Goal: Task Accomplishment & Management: Use online tool/utility

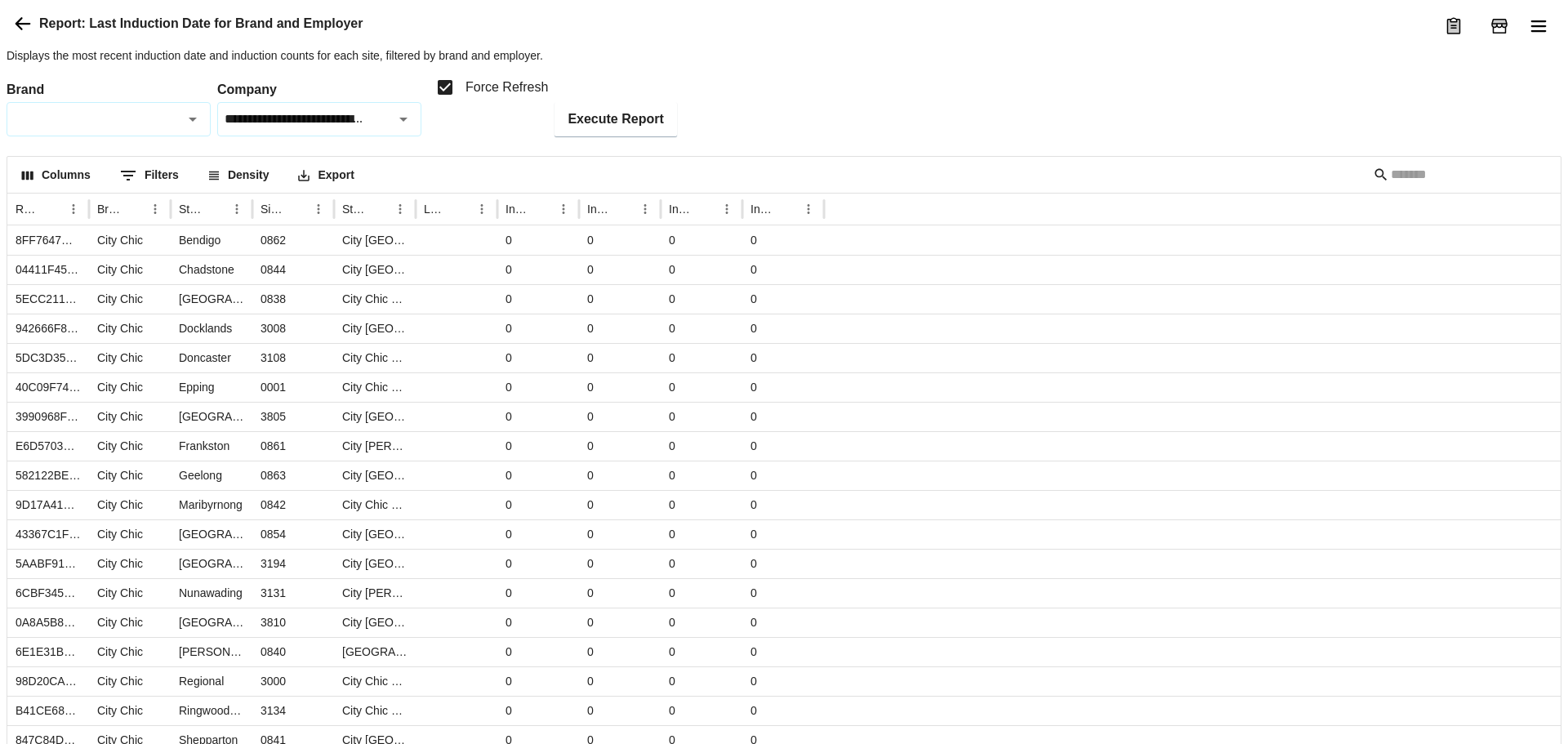
click at [19, 30] on icon at bounding box center [24, 23] width 16 height 13
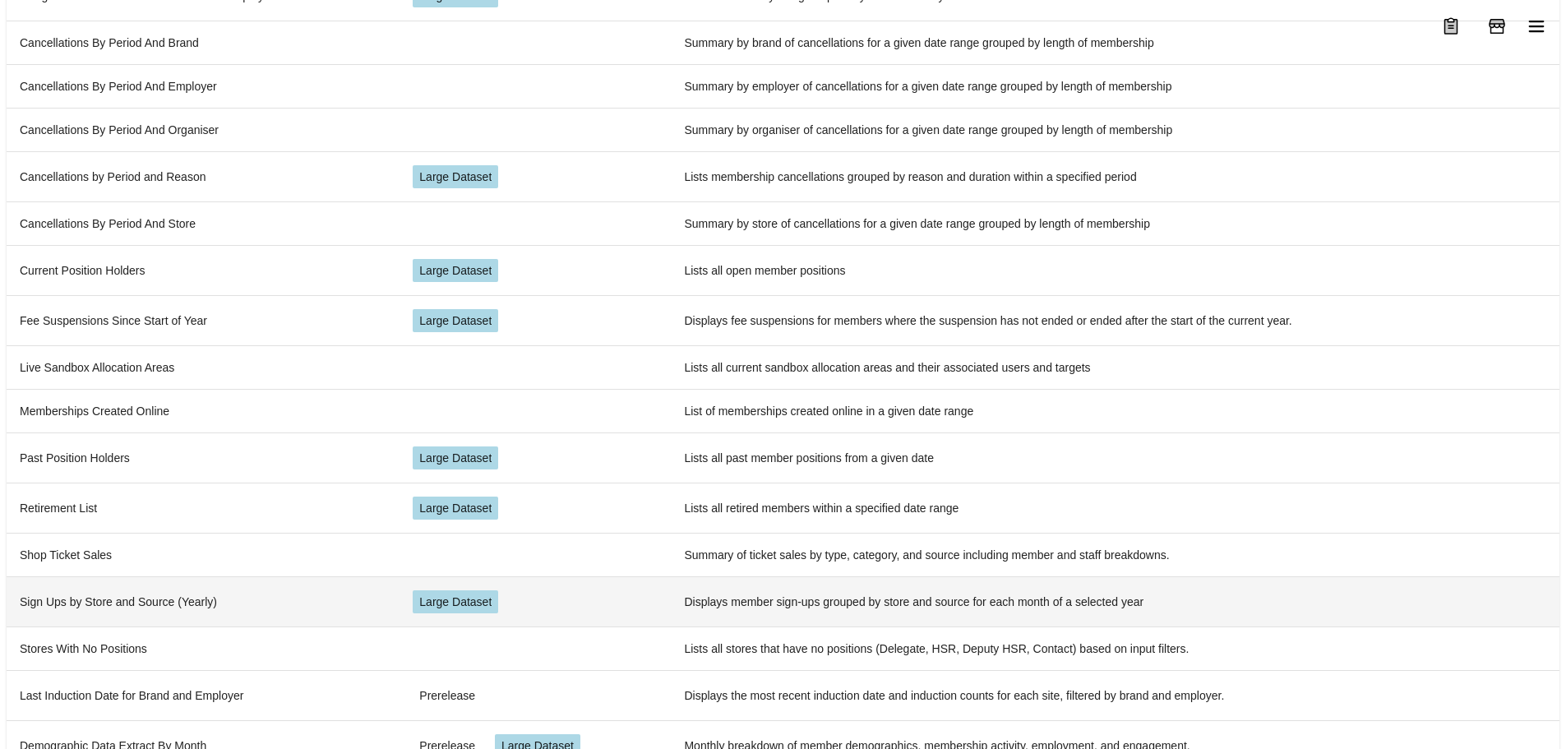
scroll to position [396, 0]
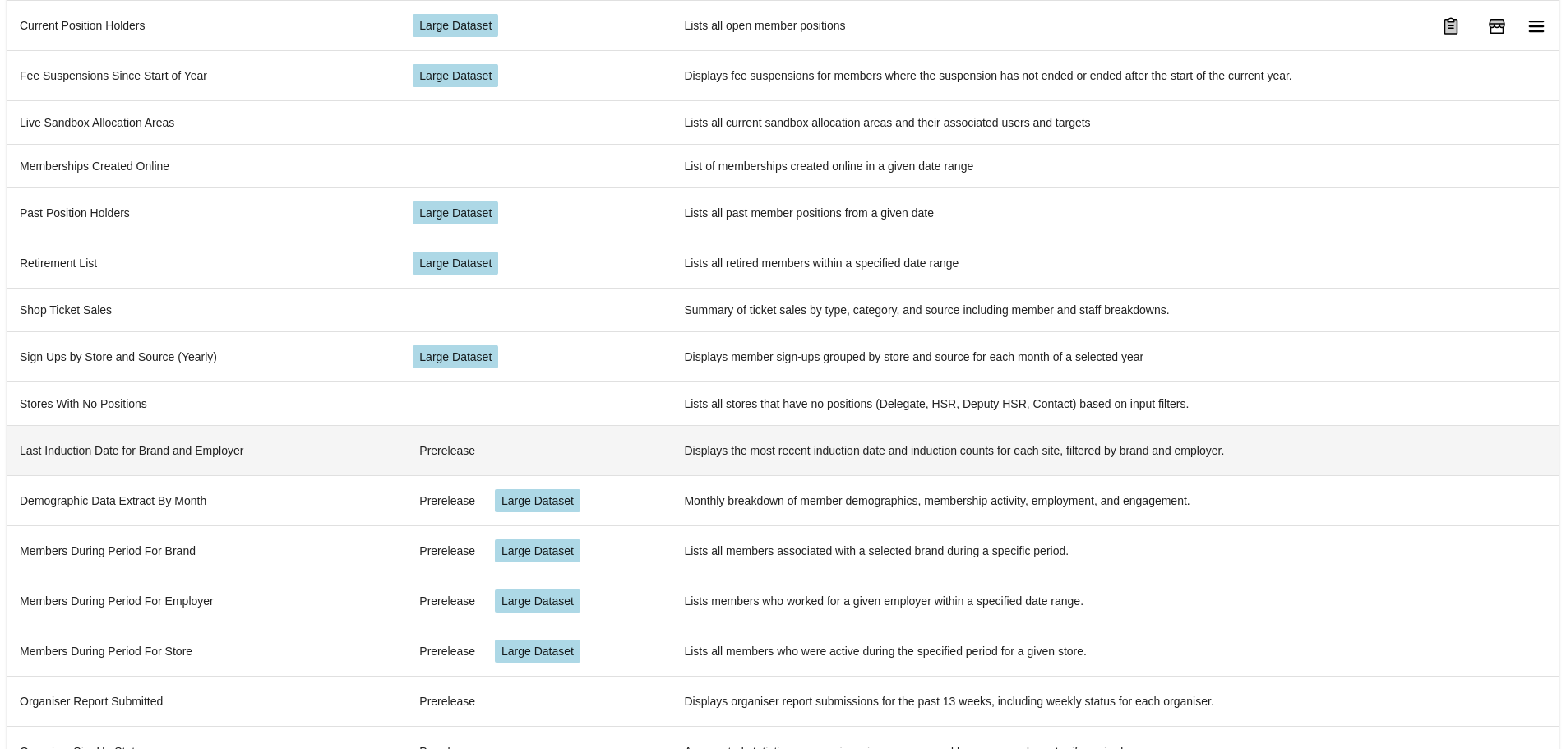
click at [386, 462] on td "Last Induction Date for Brand and Employer" at bounding box center [203, 450] width 393 height 50
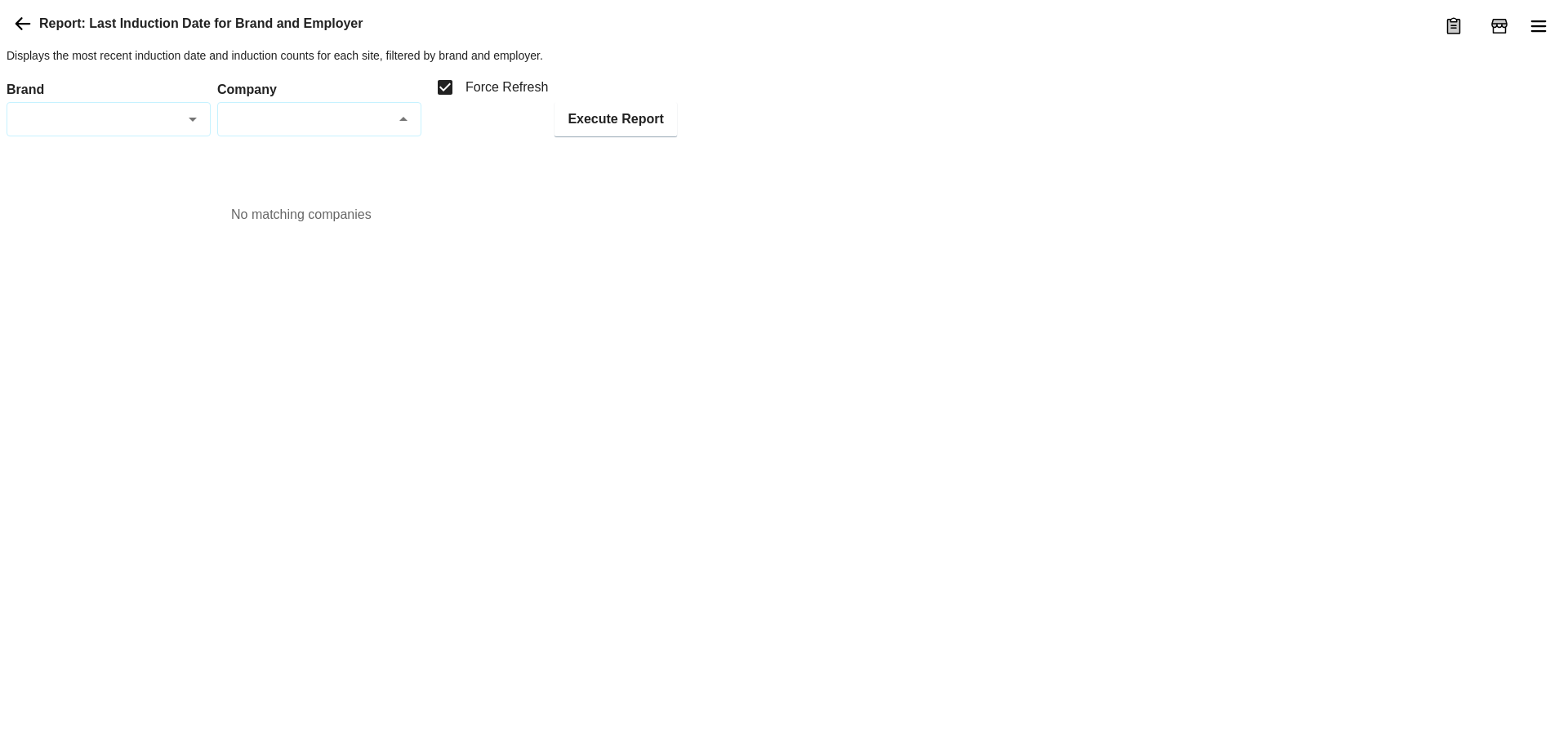
click at [301, 128] on input "Company" at bounding box center [305, 118] width 168 height 19
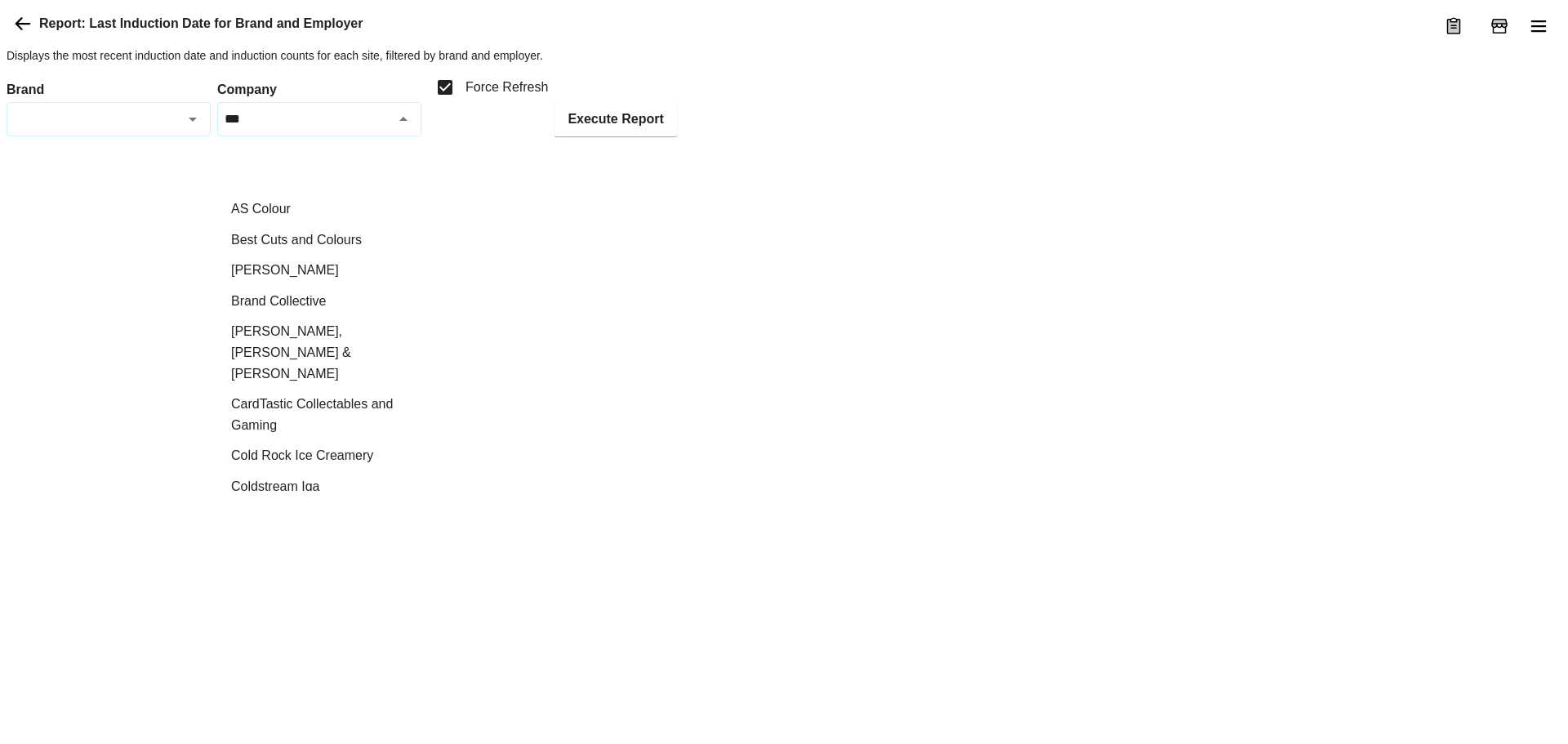
click at [285, 217] on li "AS Colour" at bounding box center [320, 209] width 203 height 31
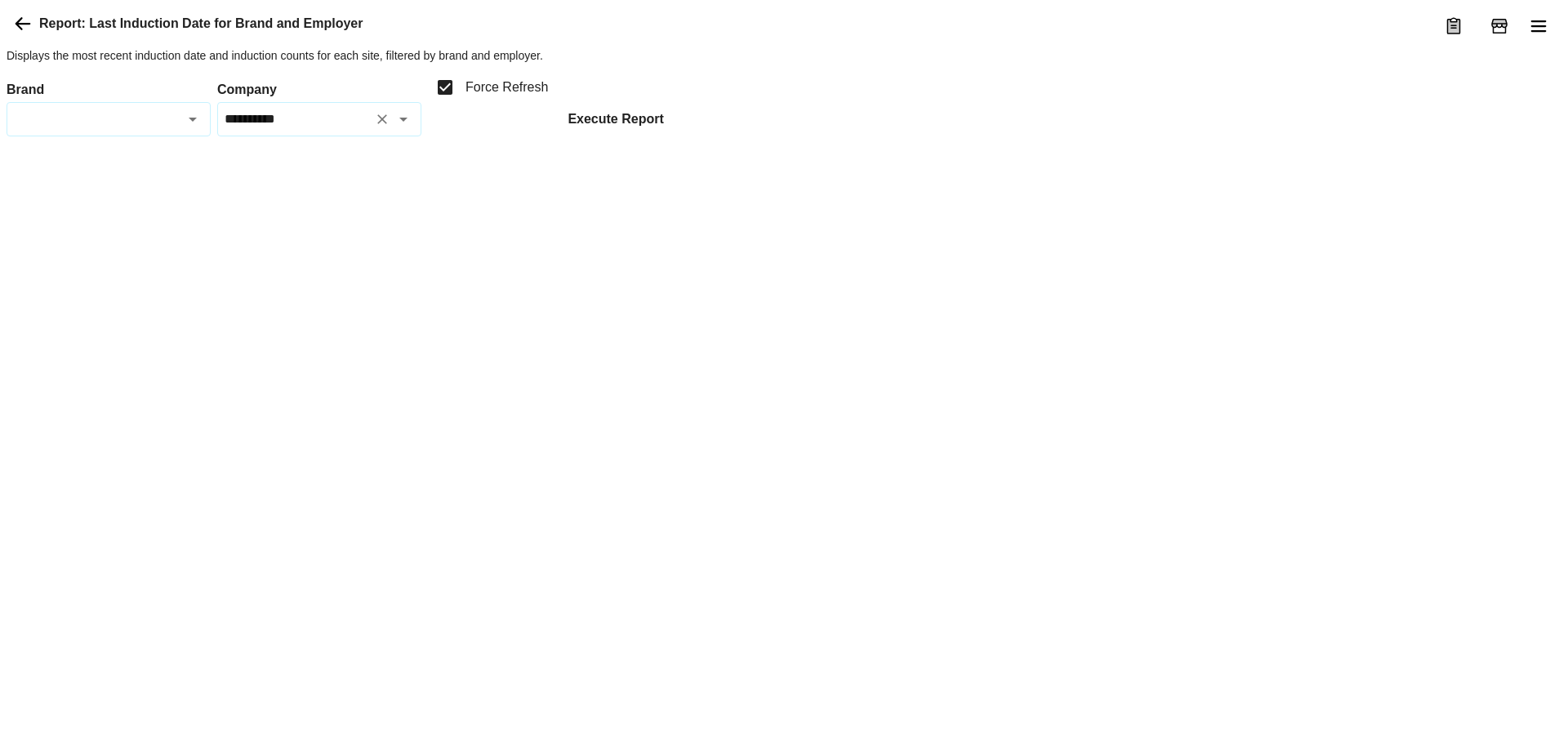
type input "*********"
click at [626, 136] on button "Execute Report" at bounding box center [615, 119] width 121 height 35
click at [621, 136] on button "Execute Report" at bounding box center [615, 119] width 121 height 35
click at [606, 136] on button "Execute Report" at bounding box center [615, 119] width 121 height 35
click at [335, 128] on input "Company" at bounding box center [305, 118] width 168 height 19
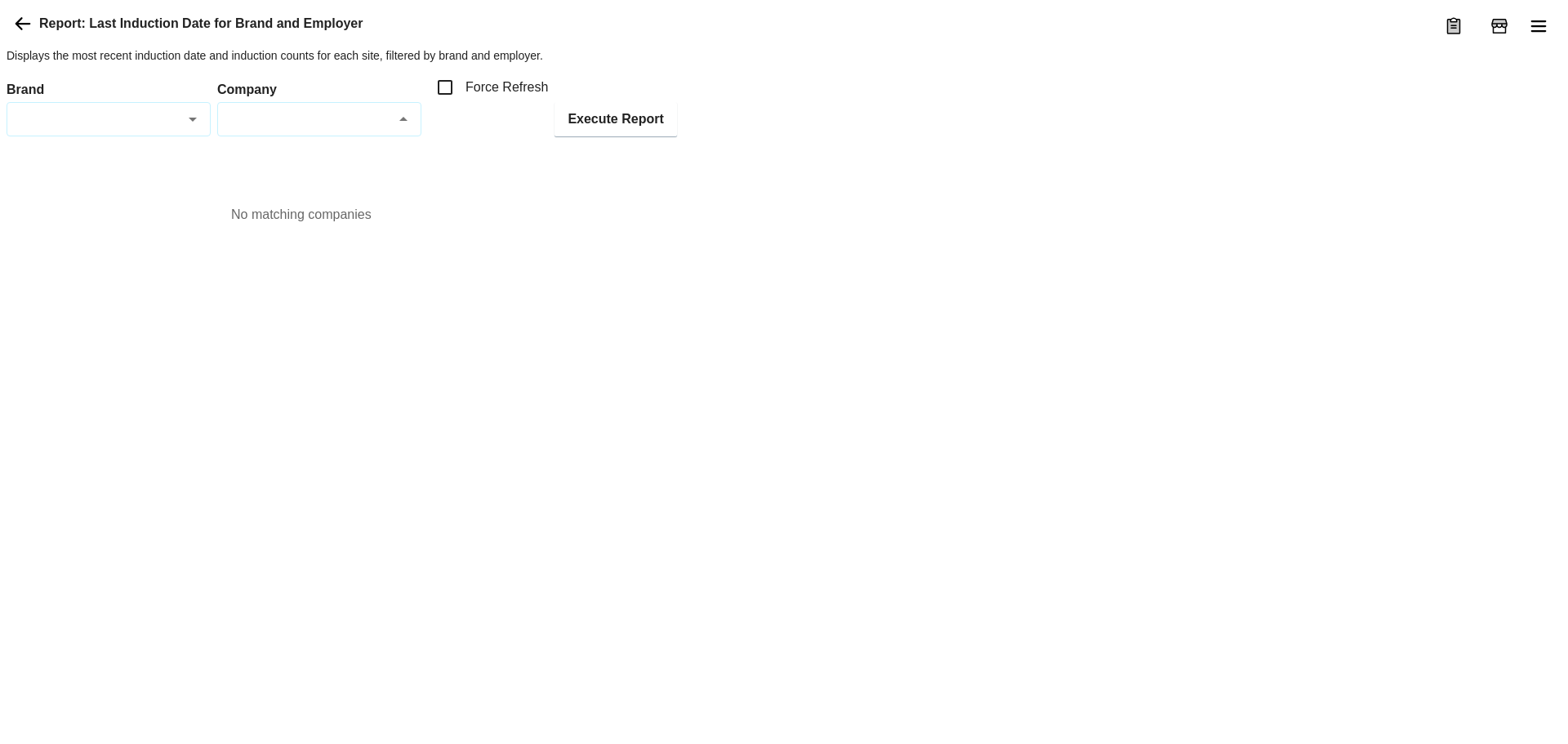
click at [113, 128] on input "Brand" at bounding box center [94, 118] width 168 height 19
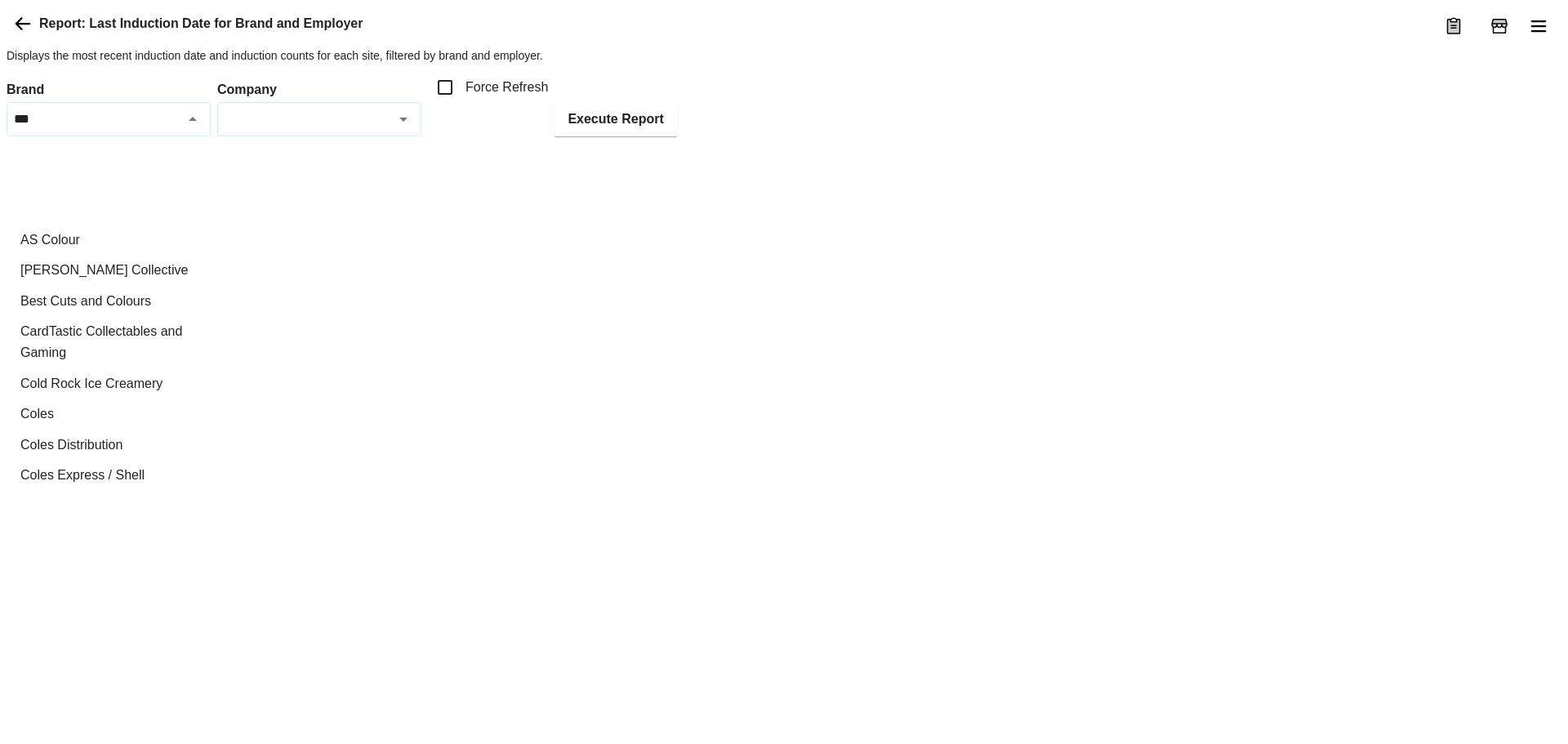
click at [98, 213] on li "3d Paint & Colour" at bounding box center [108, 209] width 203 height 31
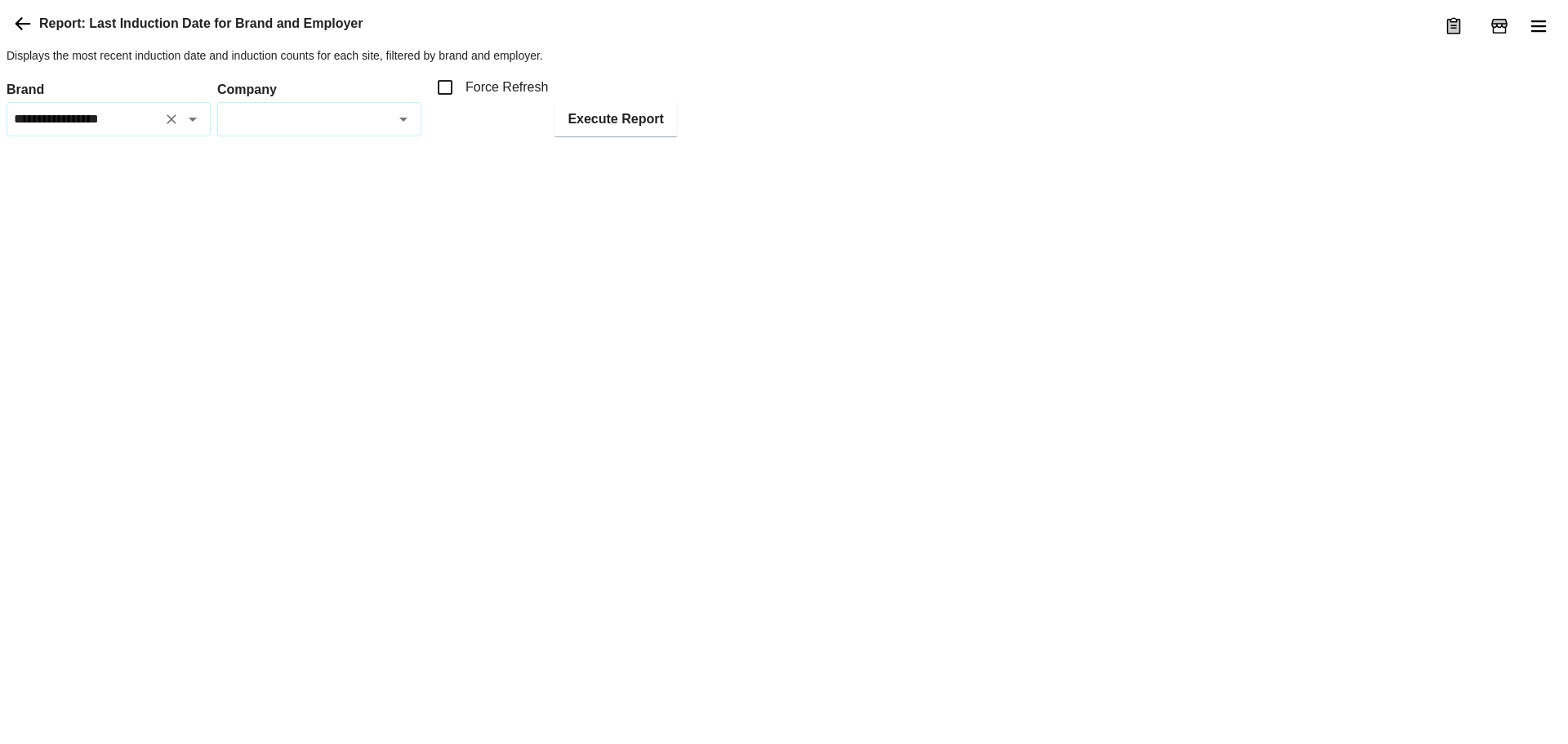
type input "**********"
click at [627, 136] on button "Execute Report" at bounding box center [615, 119] width 121 height 35
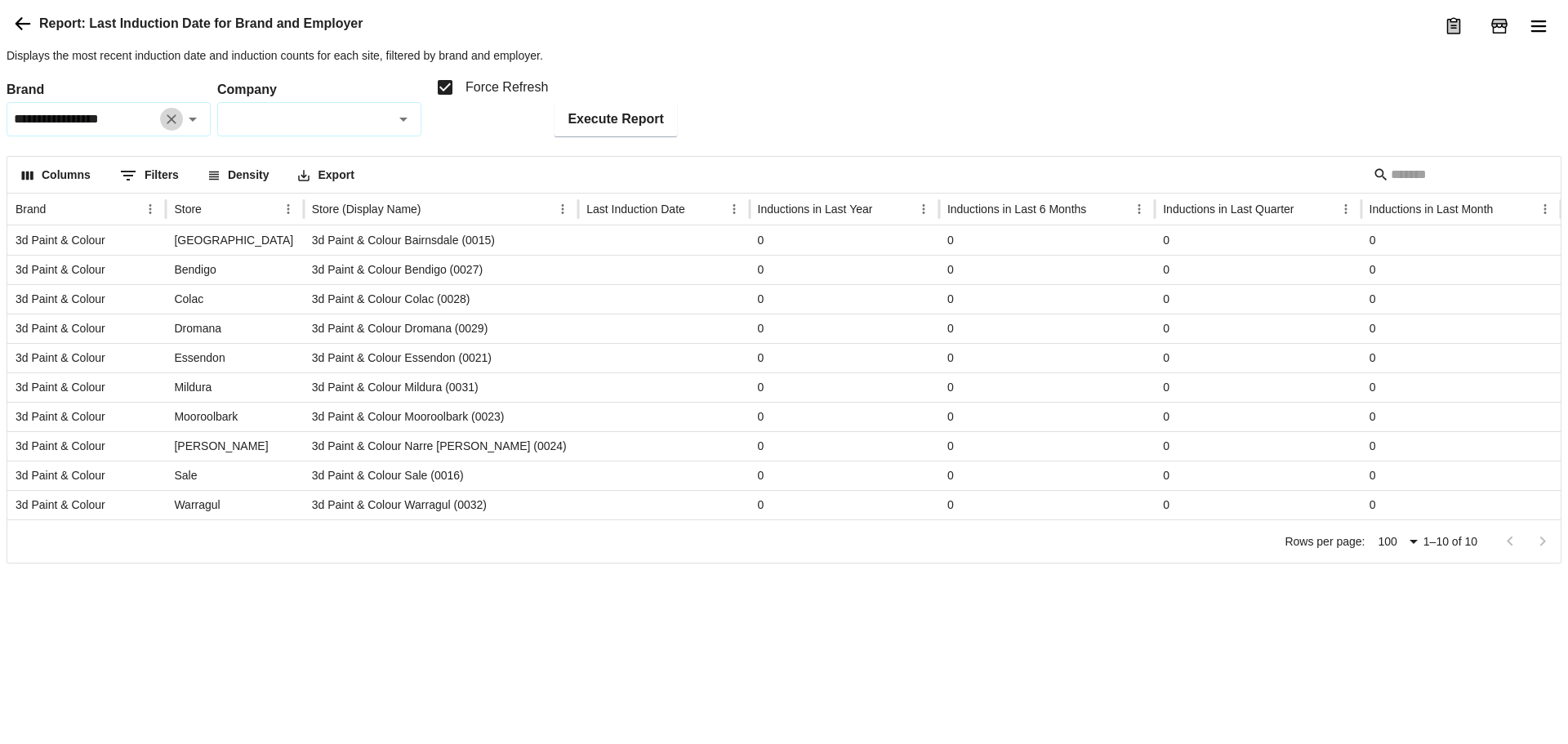
click at [170, 124] on icon "Clear" at bounding box center [172, 119] width 10 height 10
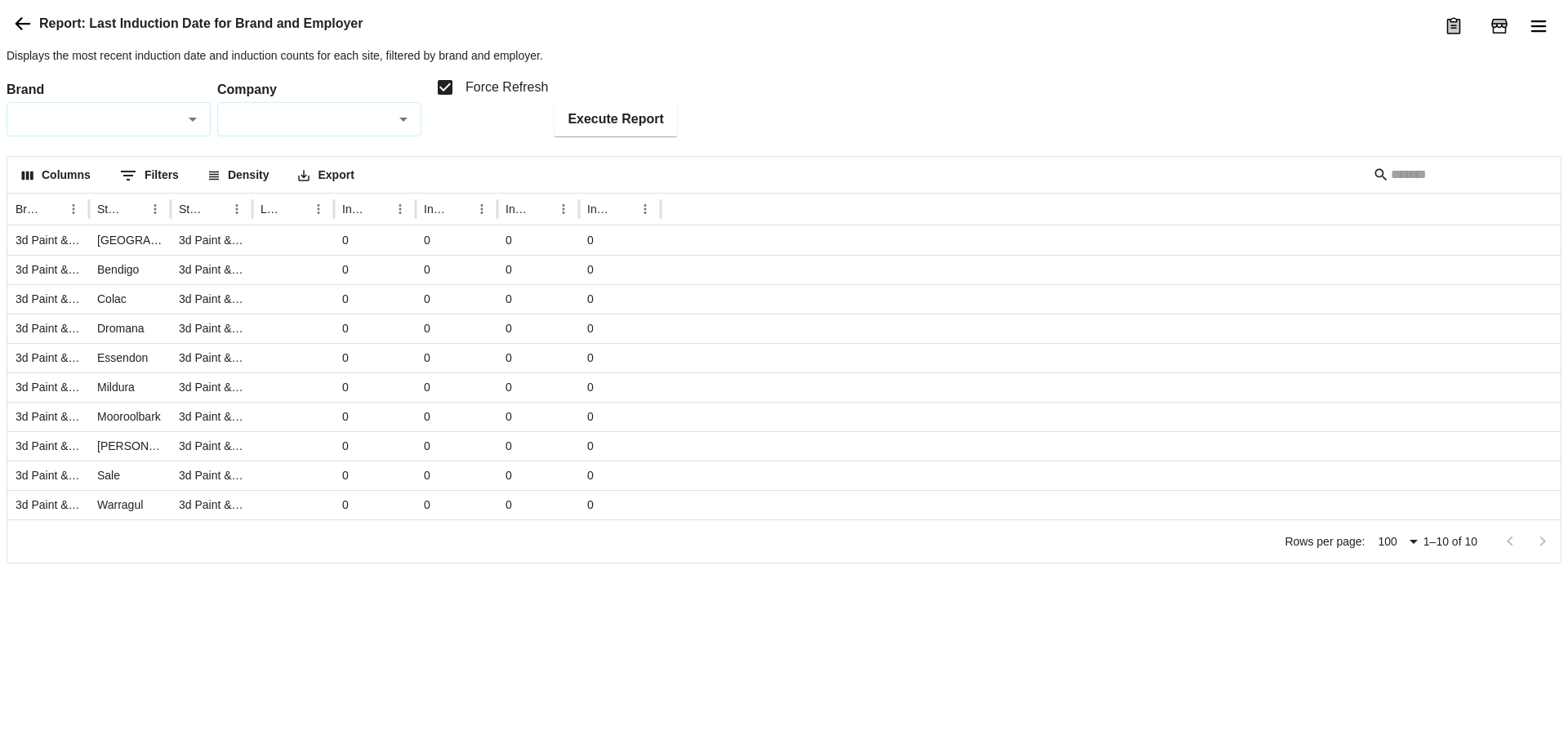
click at [280, 128] on input "Company" at bounding box center [305, 118] width 168 height 19
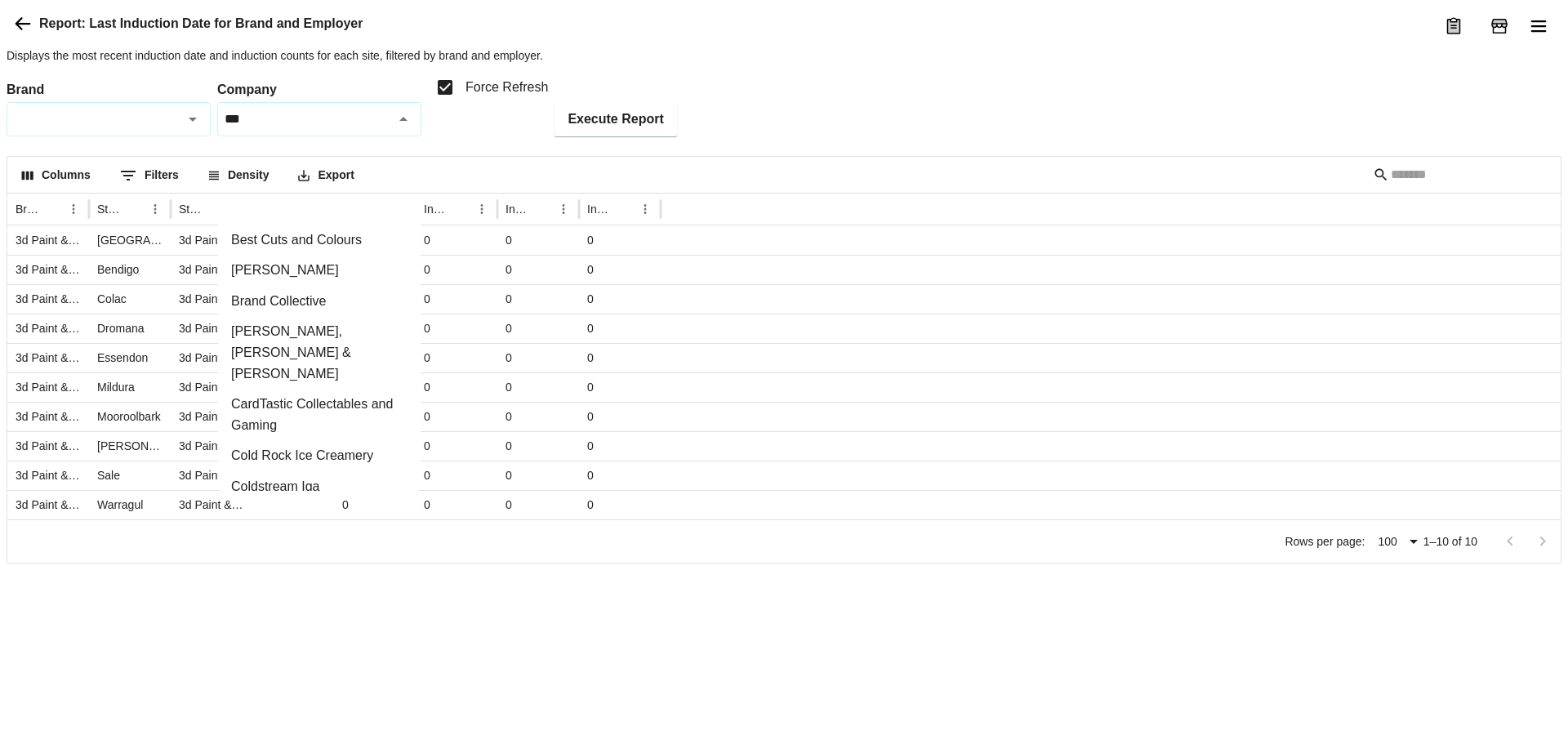
click at [262, 212] on li "AS Colour" at bounding box center [320, 209] width 203 height 31
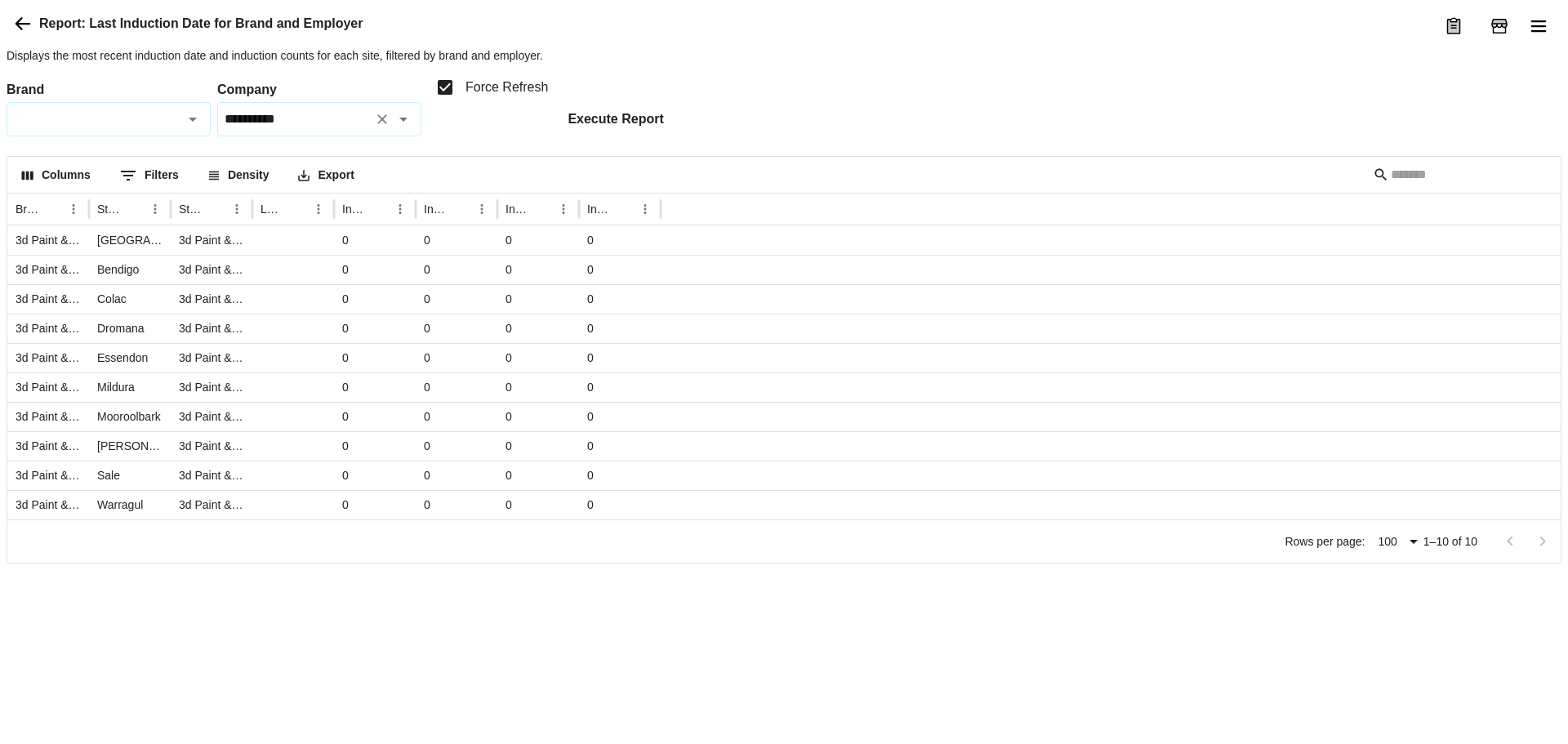
type input "*********"
click at [636, 136] on button "Execute Report" at bounding box center [615, 119] width 121 height 35
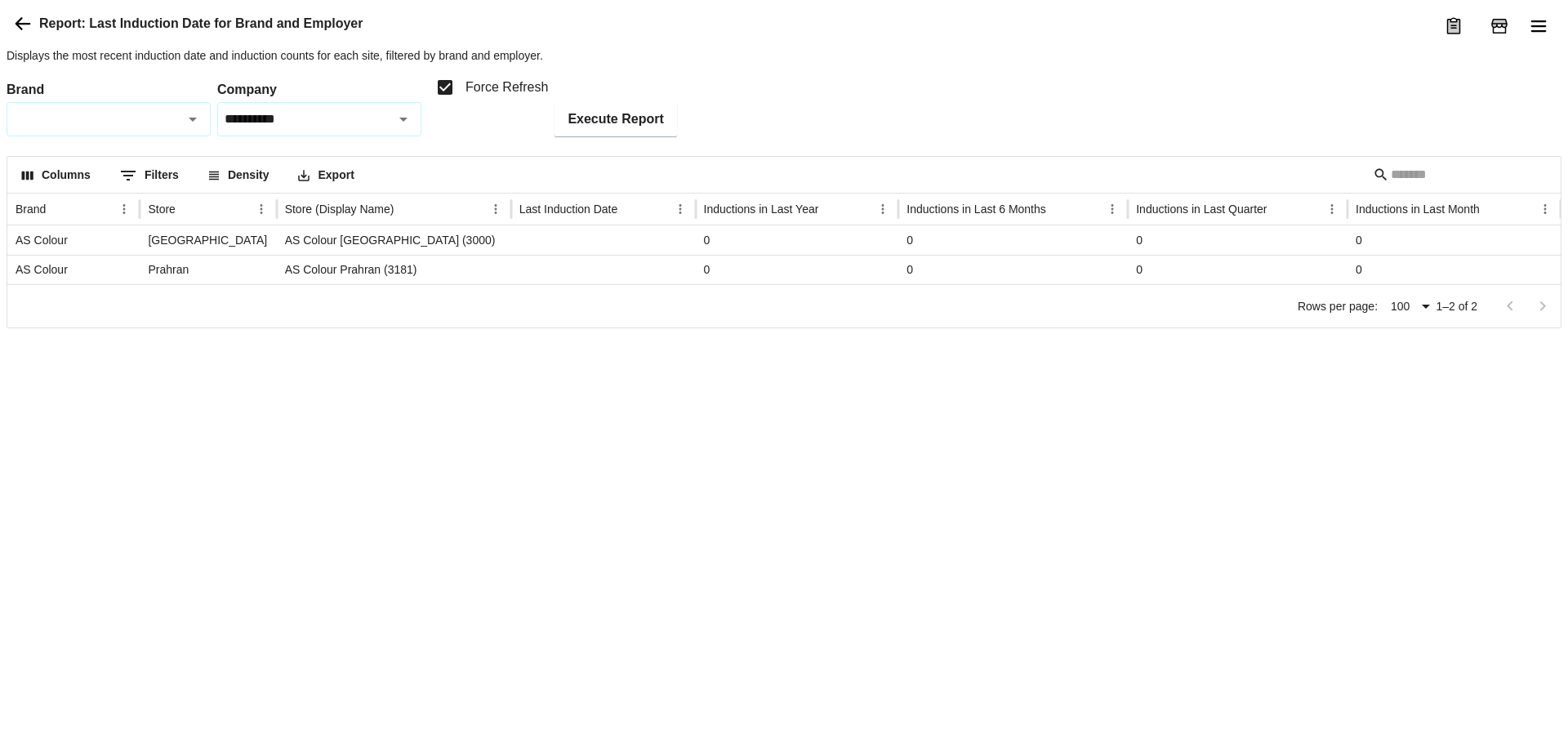
click at [30, 34] on icon at bounding box center [23, 24] width 20 height 20
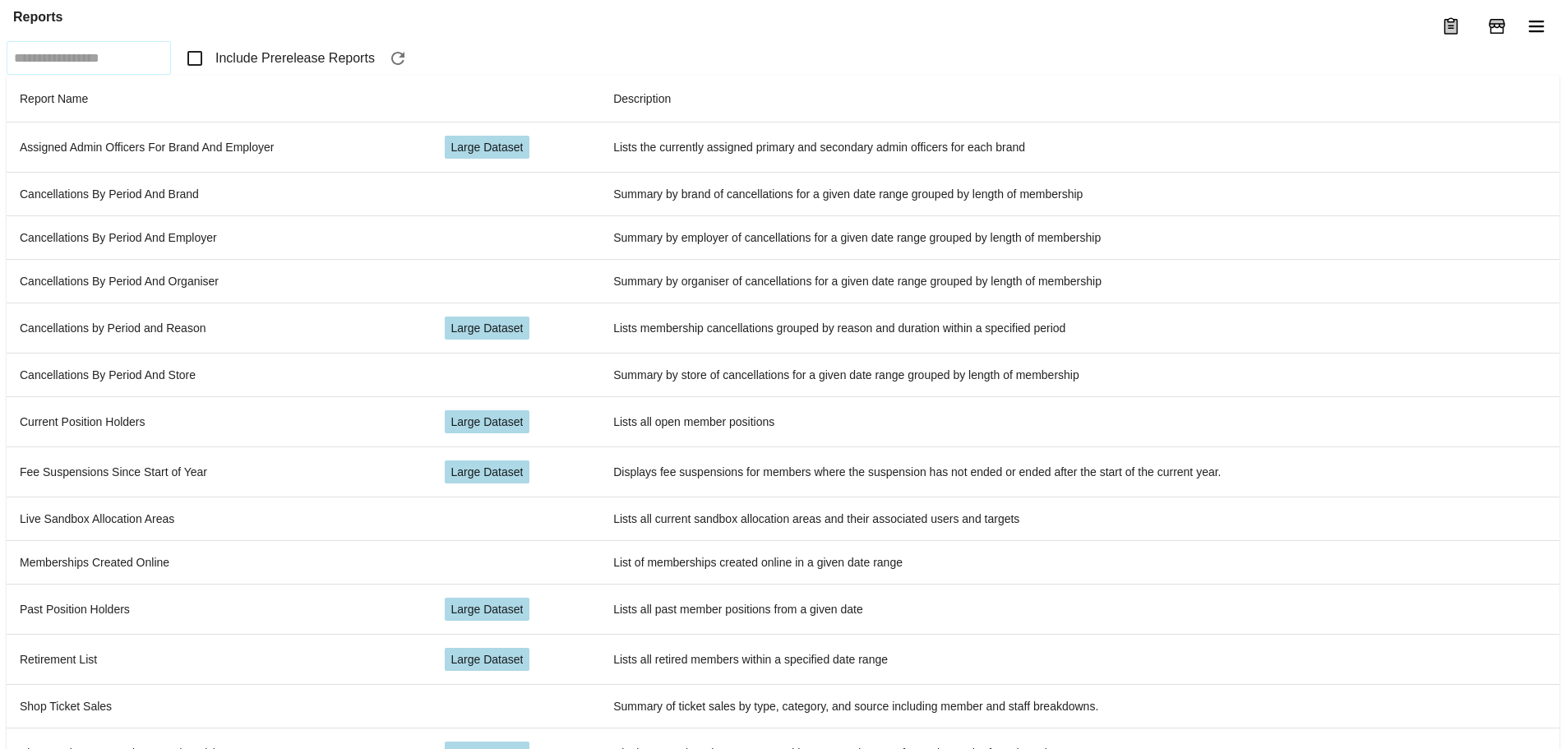
click at [297, 68] on span "Include Prerelease Reports" at bounding box center [294, 59] width 159 height 20
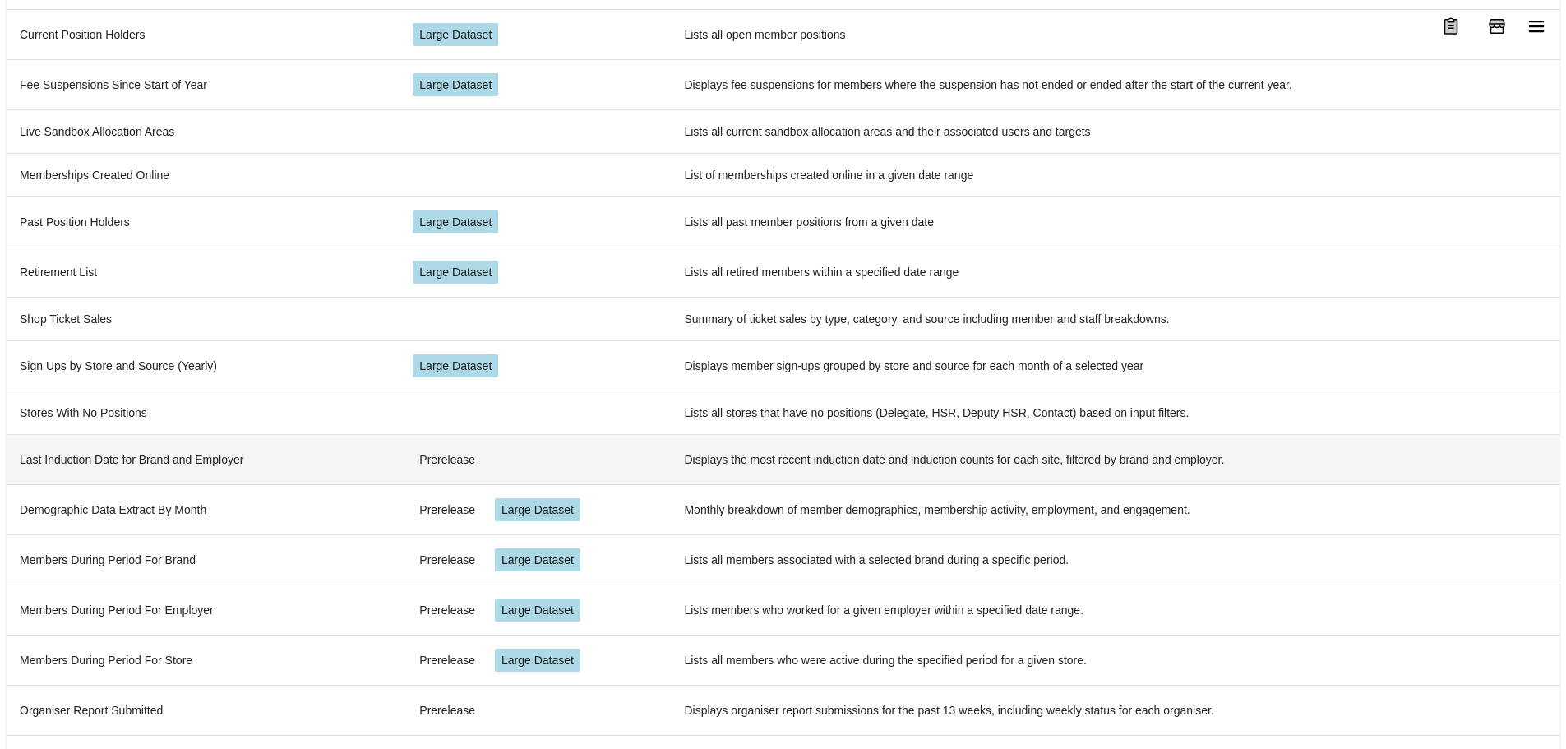
scroll to position [396, 0]
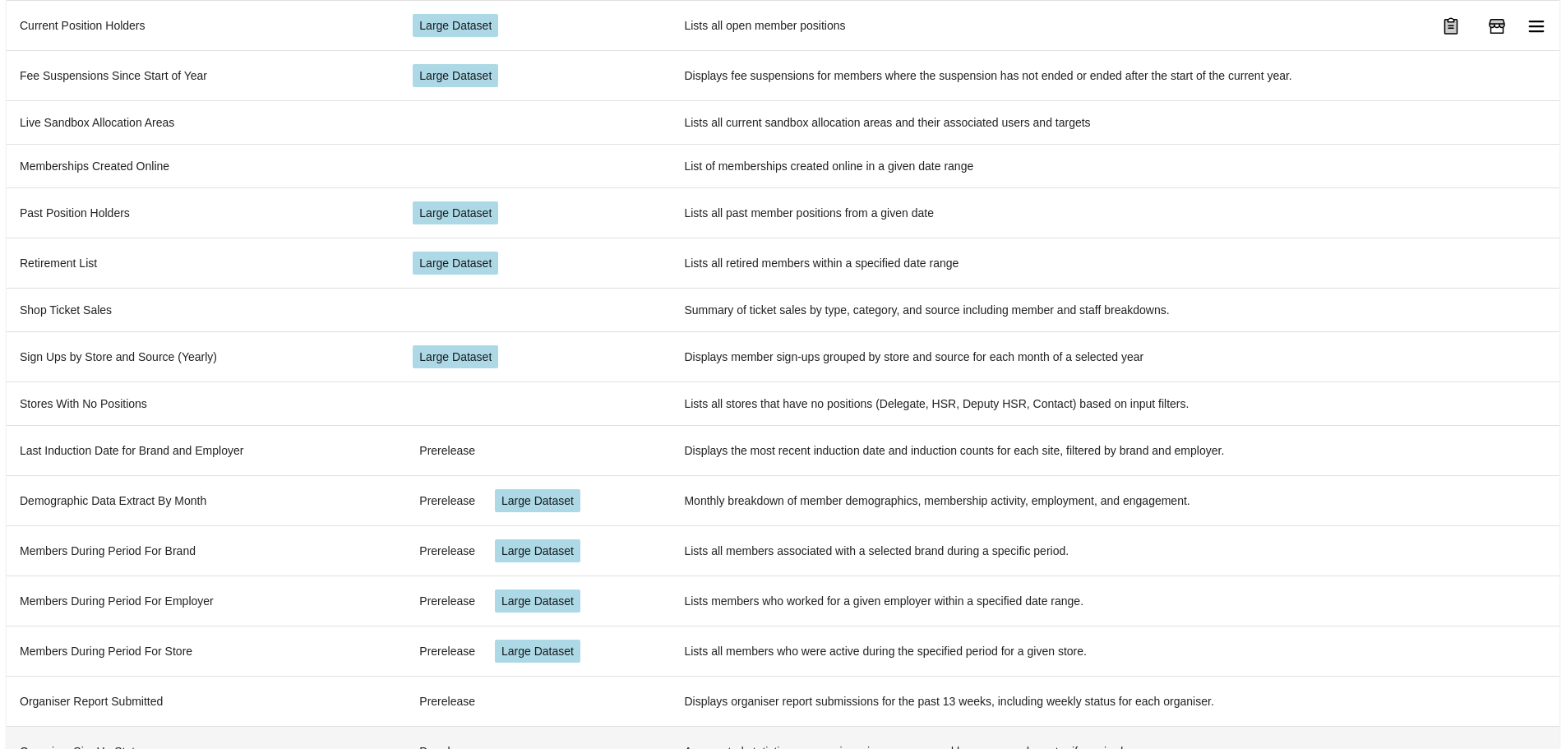
click at [192, 726] on td "Organiser SignUp Stats" at bounding box center [203, 751] width 393 height 50
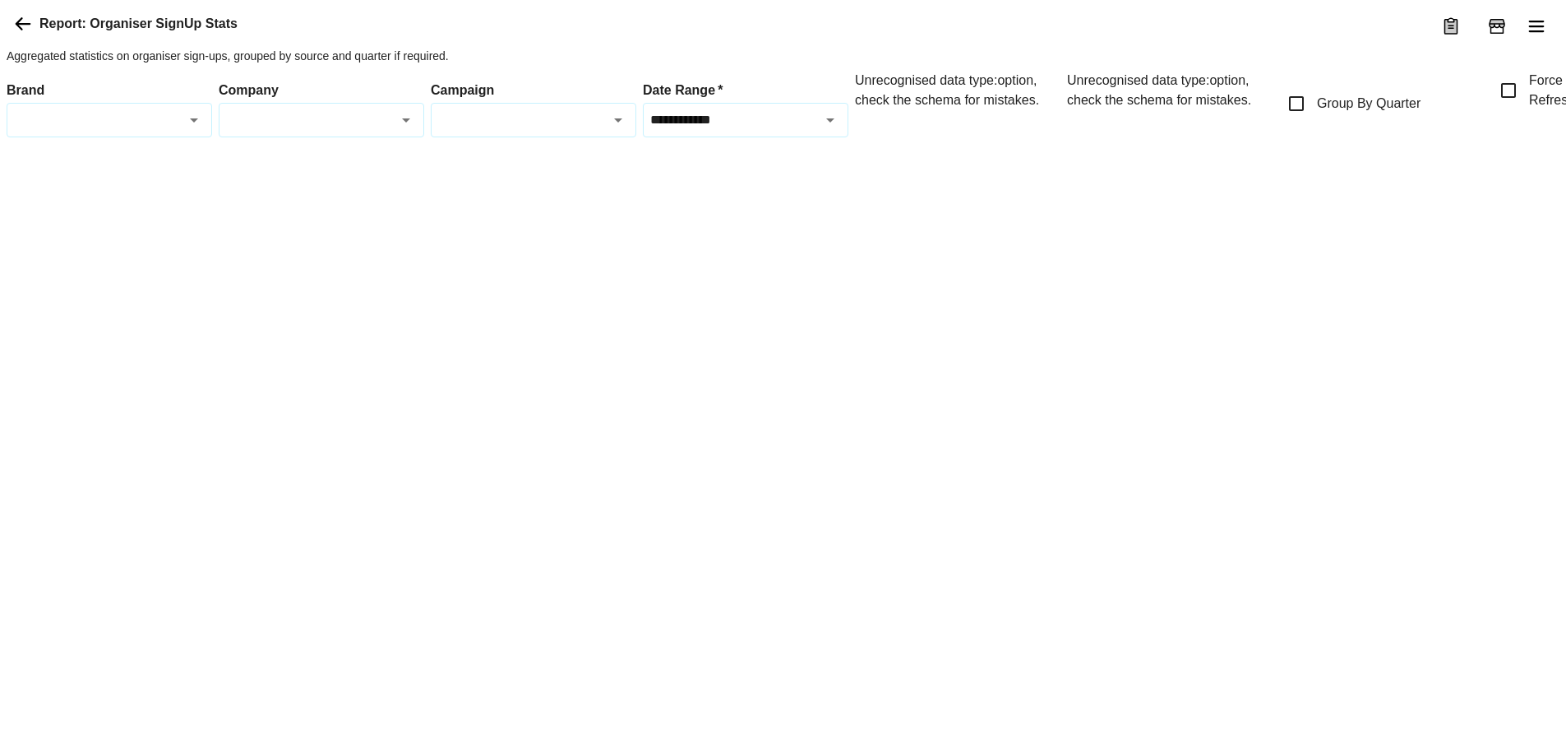
click at [24, 34] on icon at bounding box center [23, 24] width 20 height 20
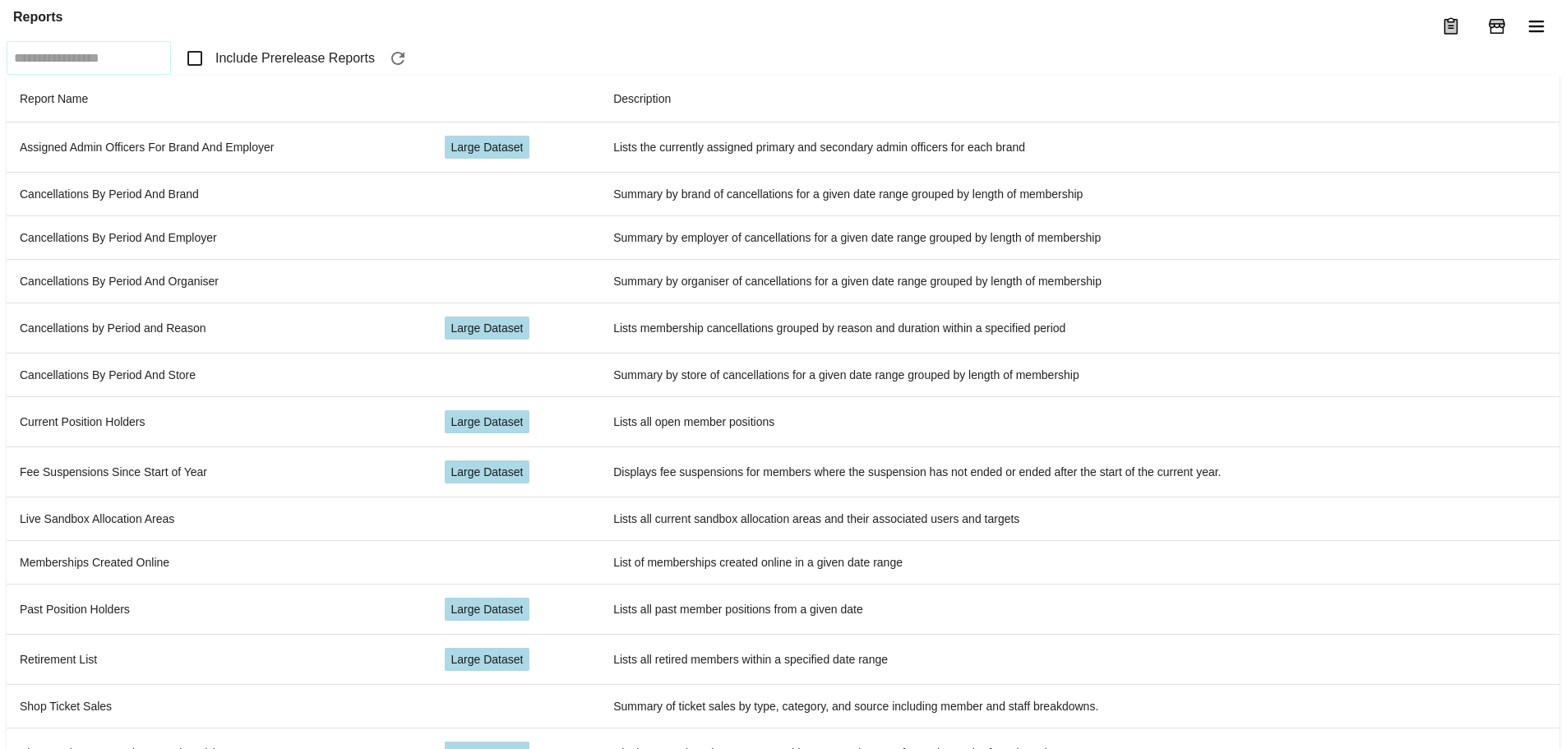
click at [227, 68] on span "Include Prerelease Reports" at bounding box center [294, 59] width 159 height 20
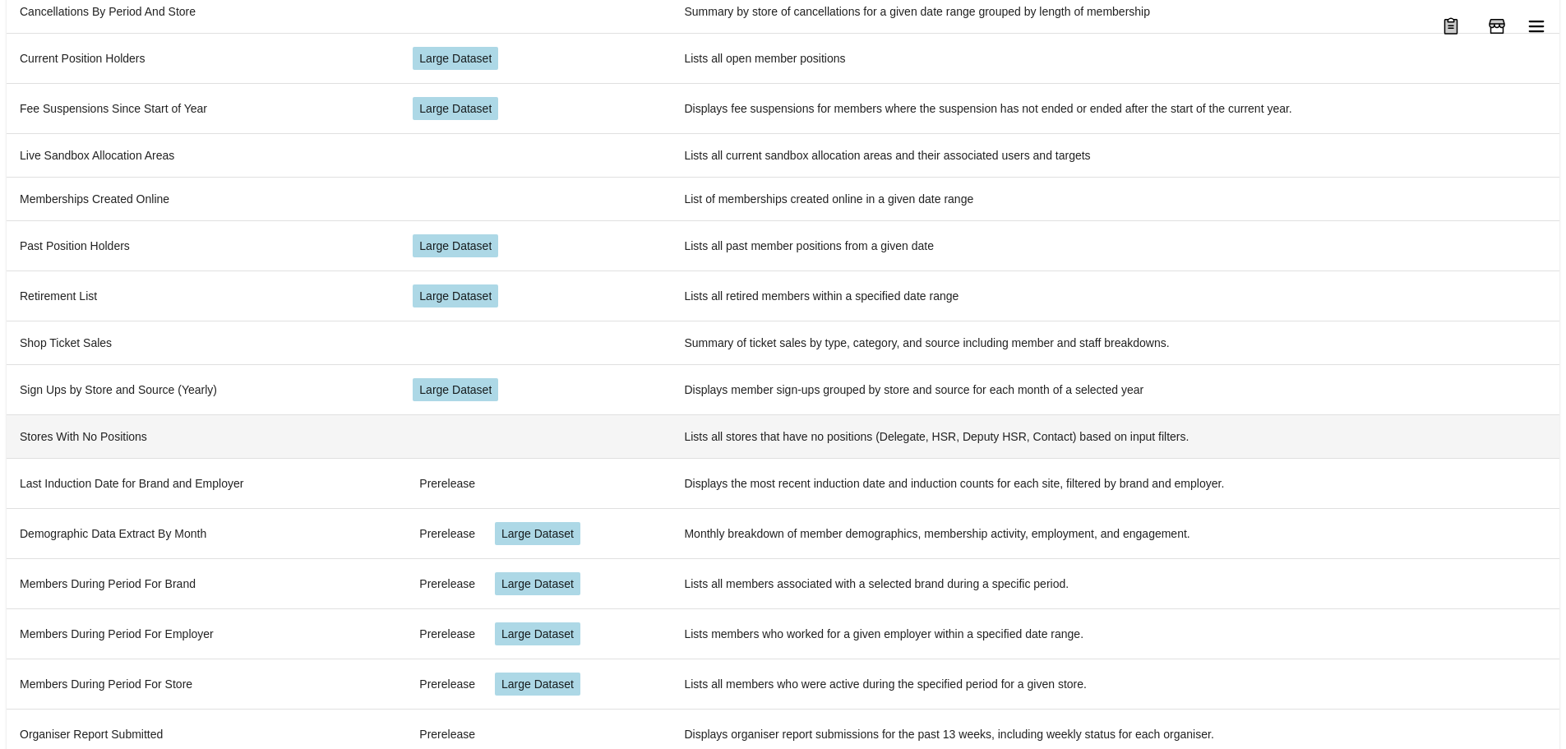
scroll to position [396, 0]
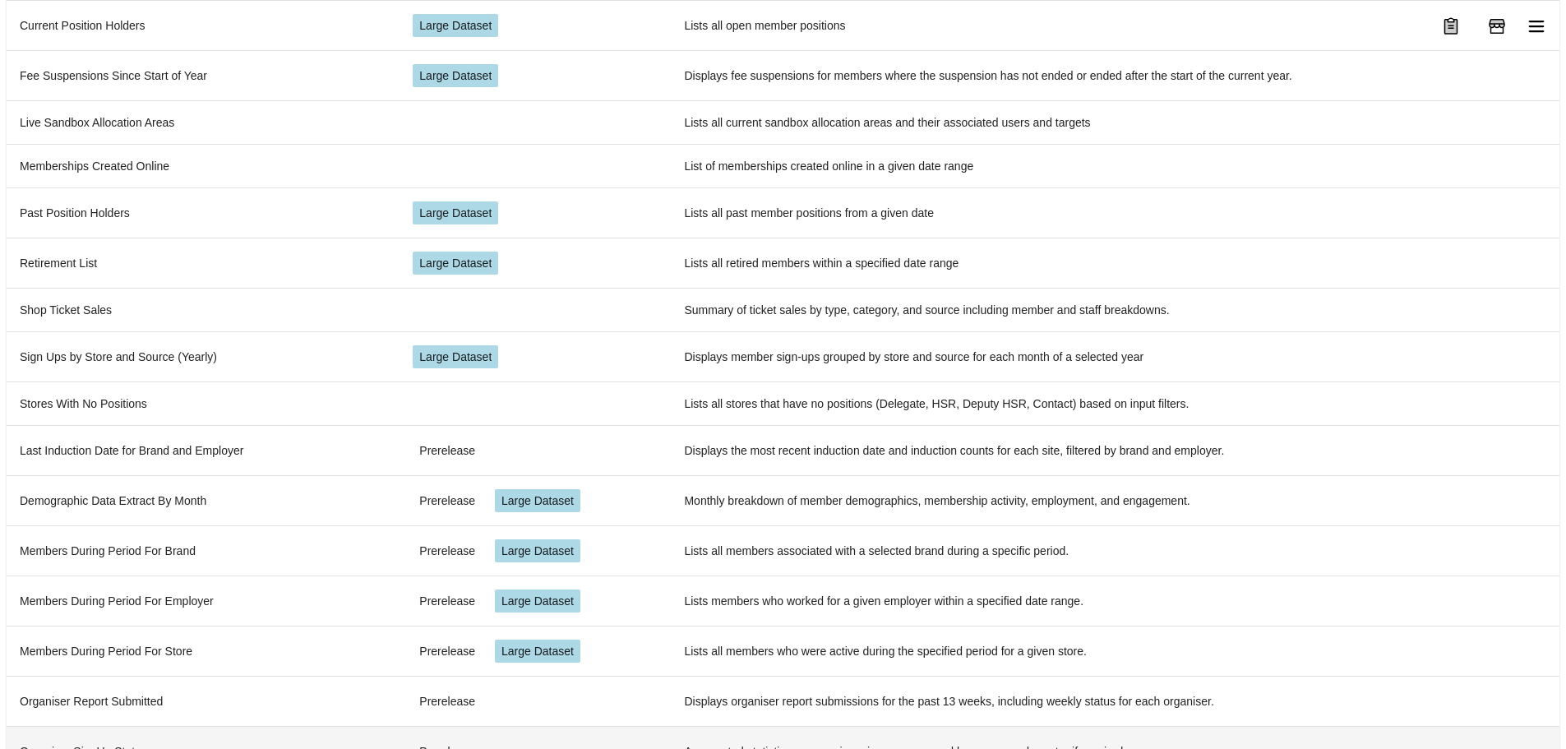
click at [133, 726] on td "Organiser SignUp Stats" at bounding box center [203, 751] width 393 height 50
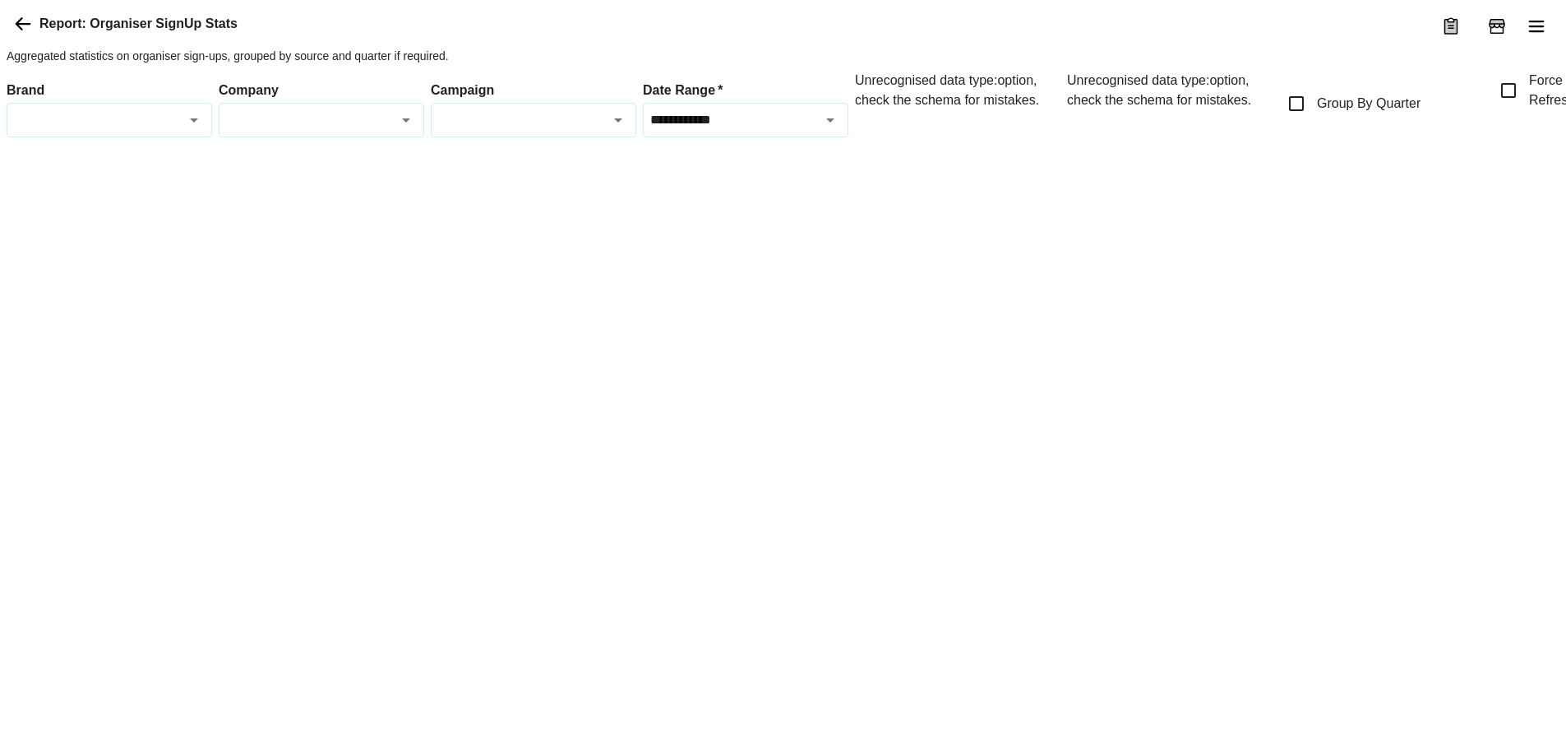
click at [193, 122] on icon "Open" at bounding box center [194, 120] width 8 height 4
type input "***"
click at [309, 157] on div at bounding box center [833, 157] width 1652 height 0
click at [591, 137] on div "Campaign" at bounding box center [534, 120] width 206 height 35
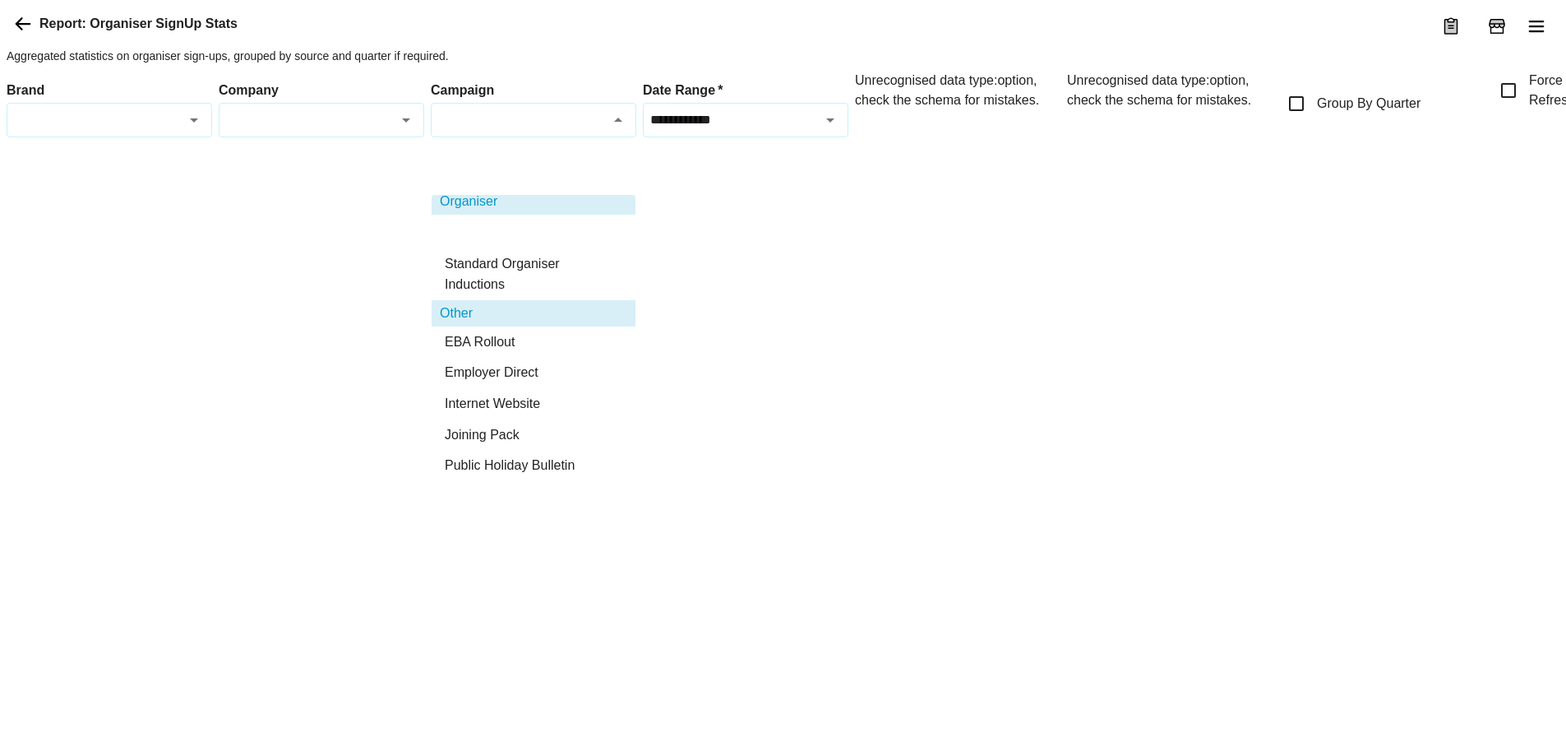
scroll to position [247, 0]
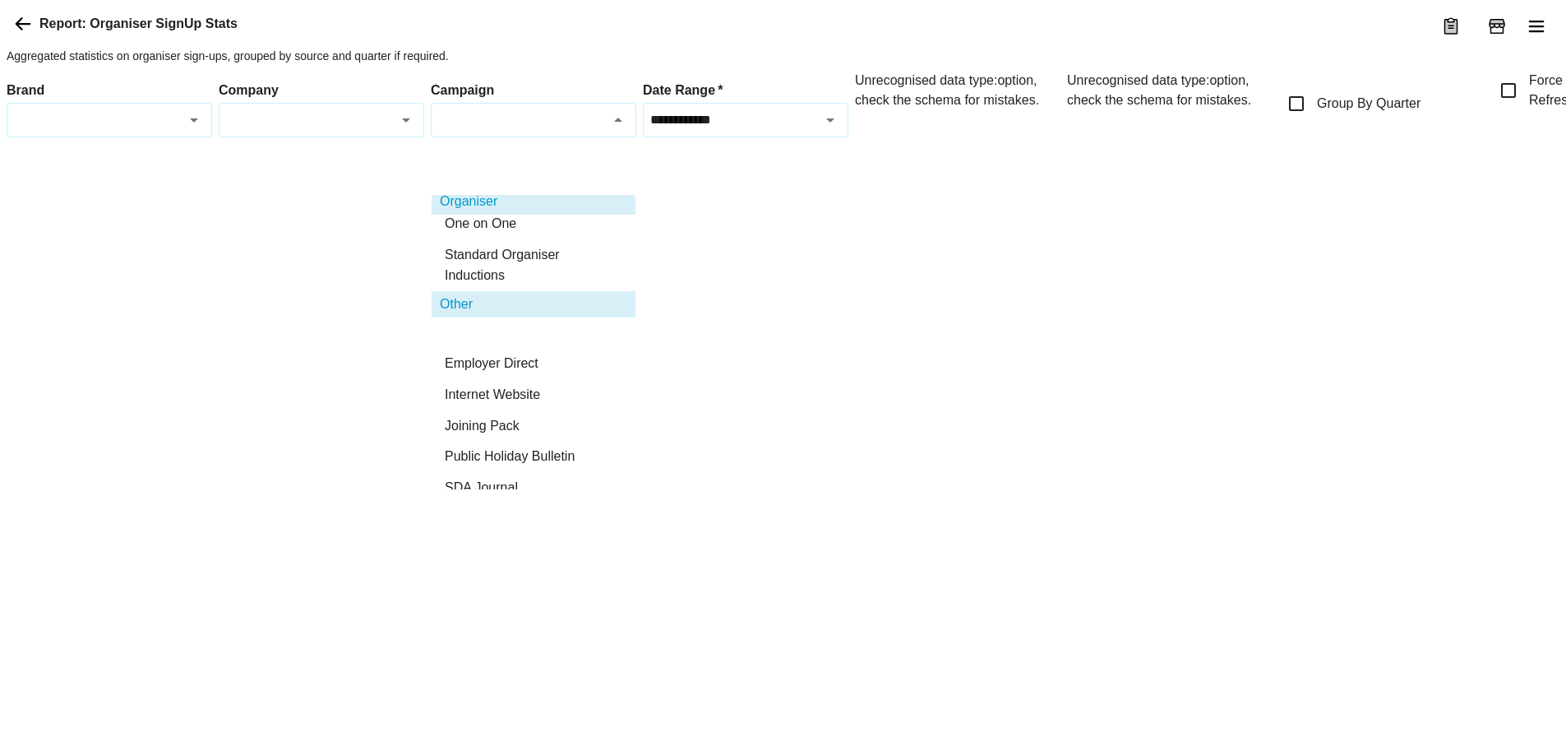
click at [519, 345] on li "EBA Rollout" at bounding box center [534, 332] width 204 height 31
type input "**********"
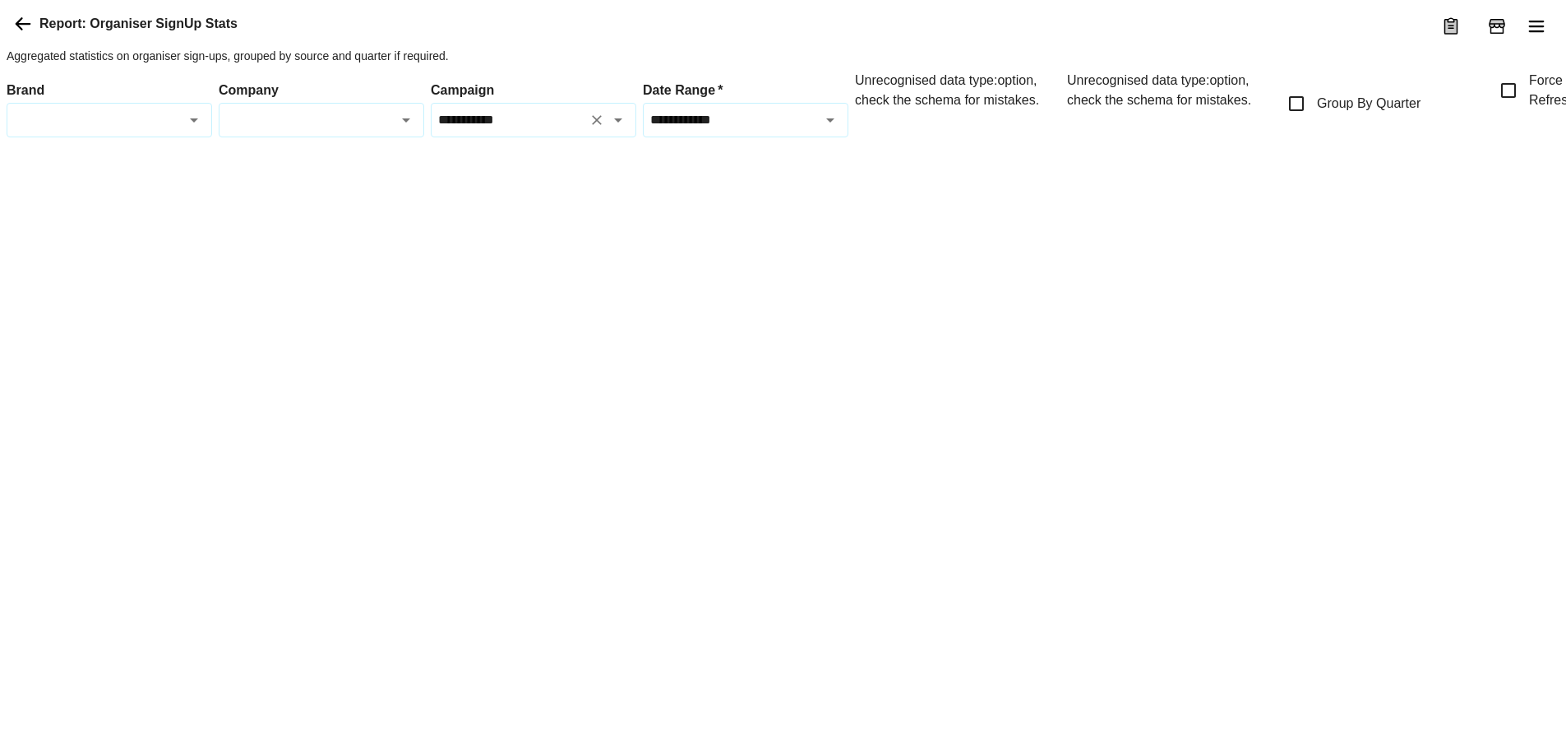
click at [601, 125] on icon "Clear" at bounding box center [597, 120] width 10 height 10
click at [634, 137] on div "Campaign" at bounding box center [534, 120] width 206 height 35
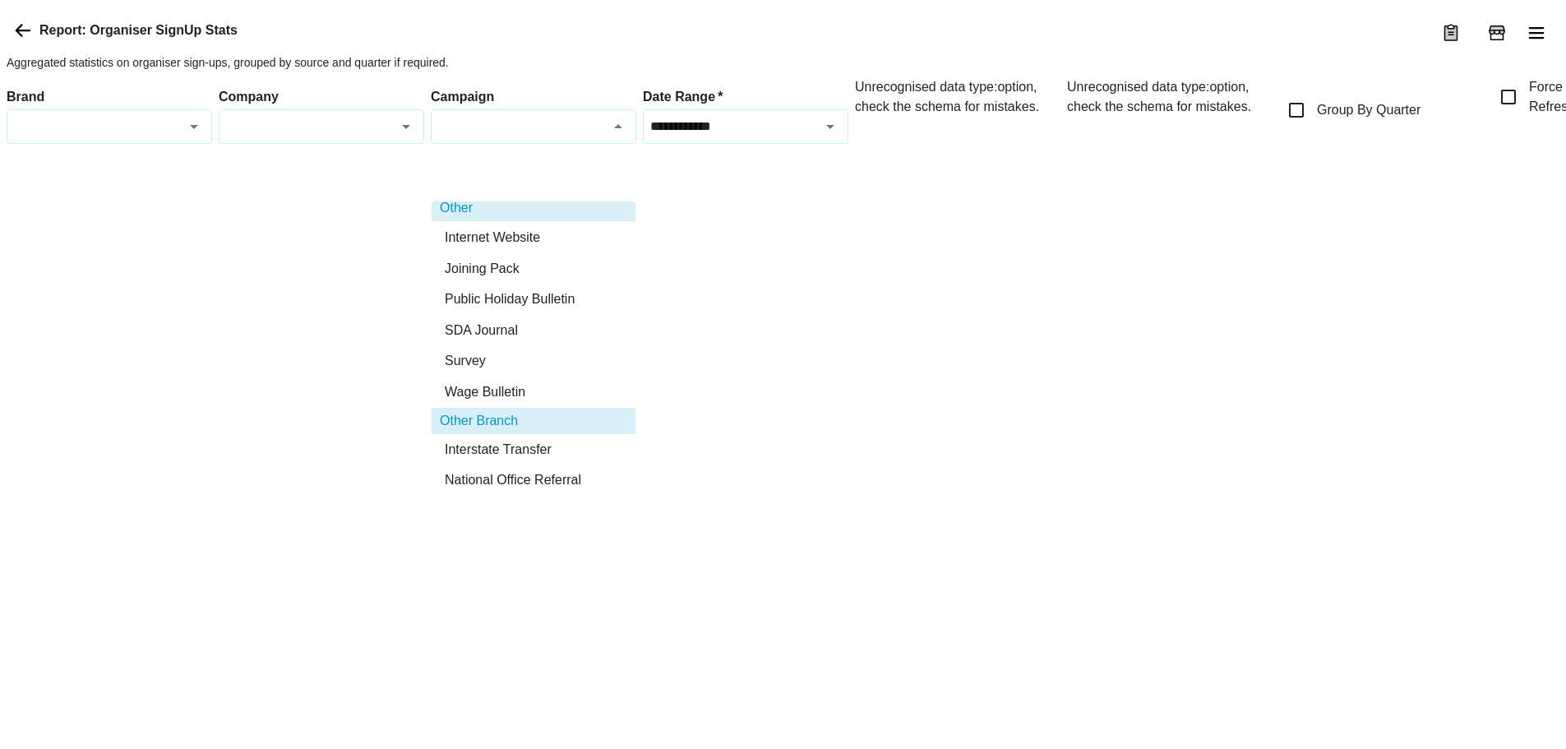
scroll to position [0, 0]
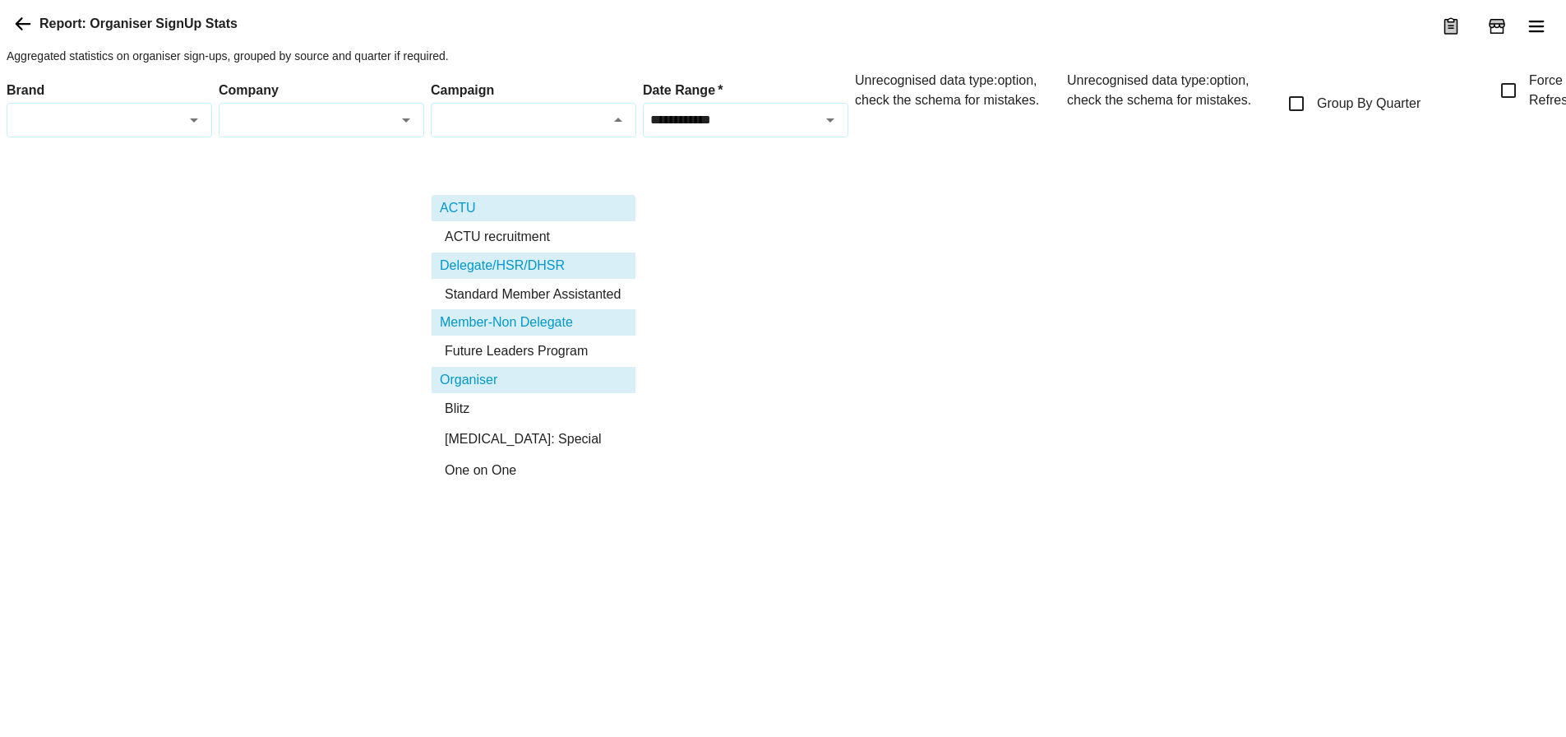
click at [396, 132] on div at bounding box center [405, 120] width 21 height 23
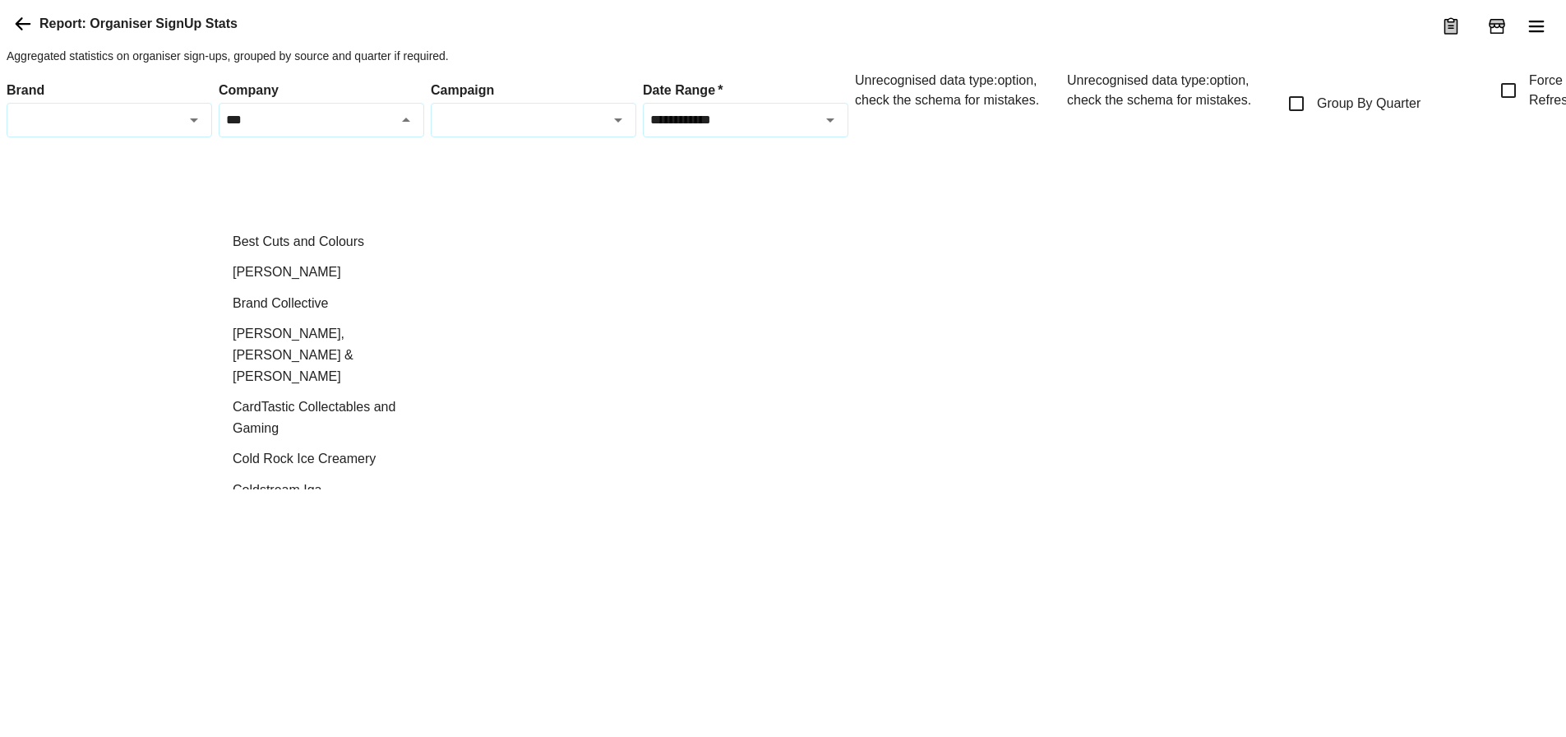
click at [313, 224] on li "AS Colour" at bounding box center [322, 210] width 204 height 31
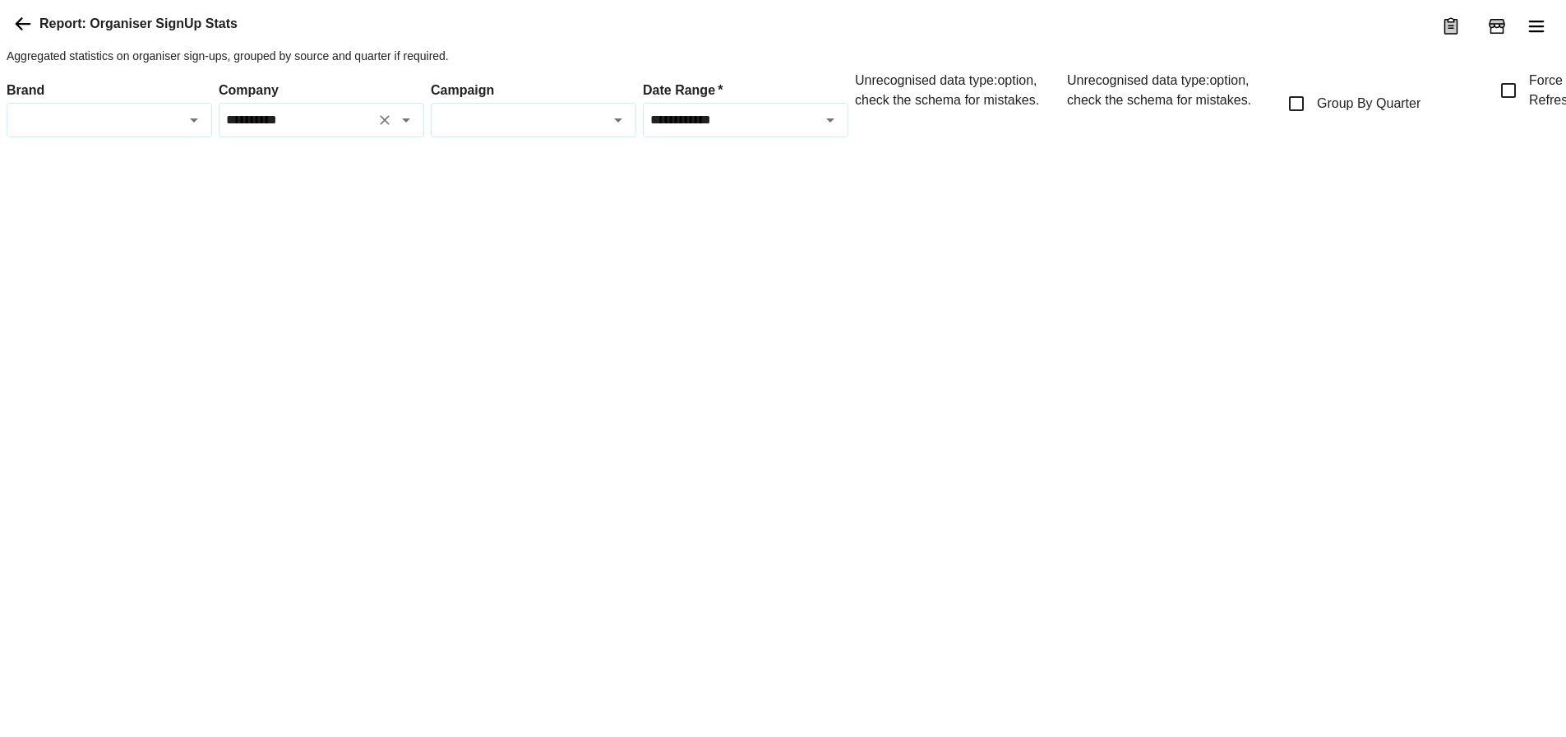
type input "*********"
click at [21, 30] on icon at bounding box center [24, 23] width 16 height 13
